Goal: Information Seeking & Learning: Learn about a topic

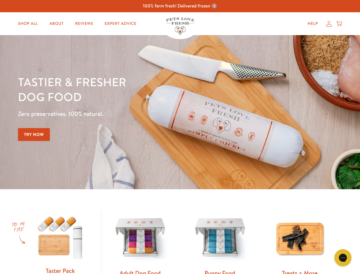
click at [180, 137] on div "Tastier & fresher dog food Zero preservatives. 100% natural. Try Now" at bounding box center [126, 111] width 216 height 75
click at [343, 258] on icon "Open gorgias live chat" at bounding box center [342, 257] width 5 height 5
